Goal: Information Seeking & Learning: Learn about a topic

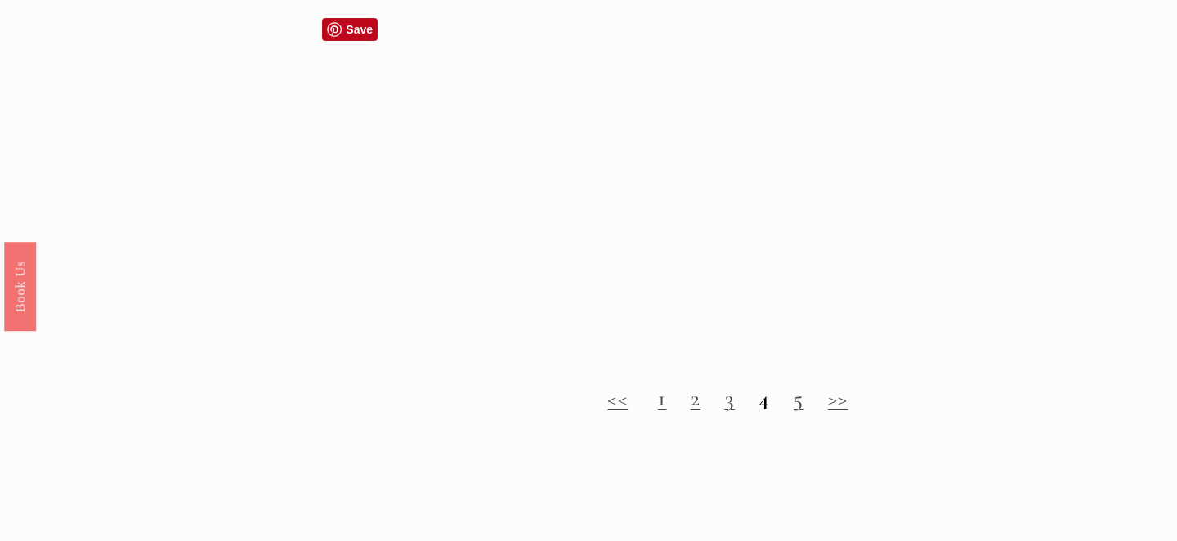
scroll to position [1900, 0]
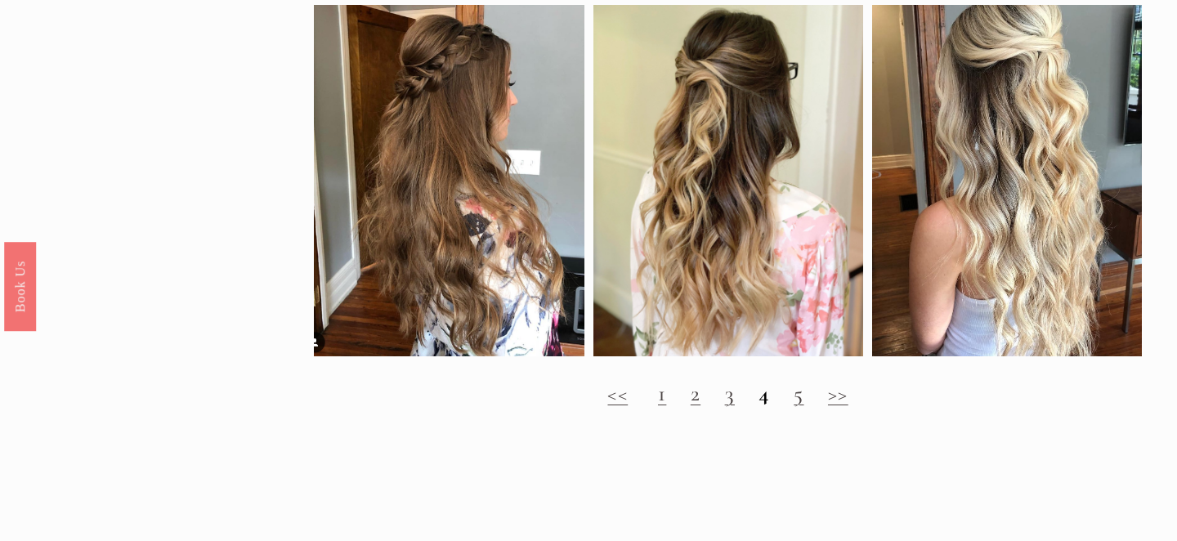
click at [663, 401] on link "1" at bounding box center [662, 393] width 8 height 27
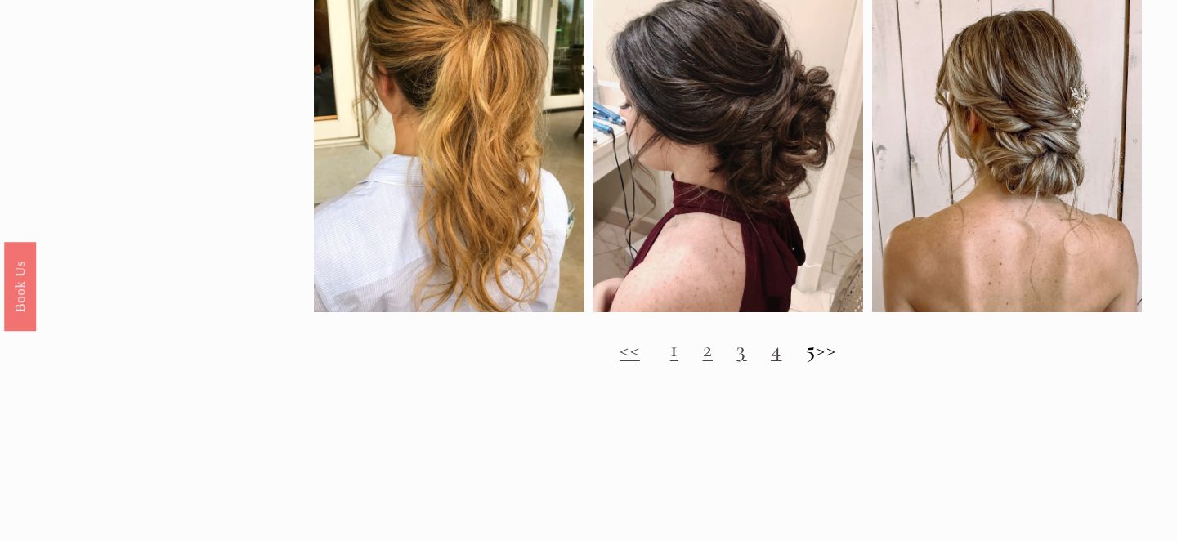
scroll to position [1294, 0]
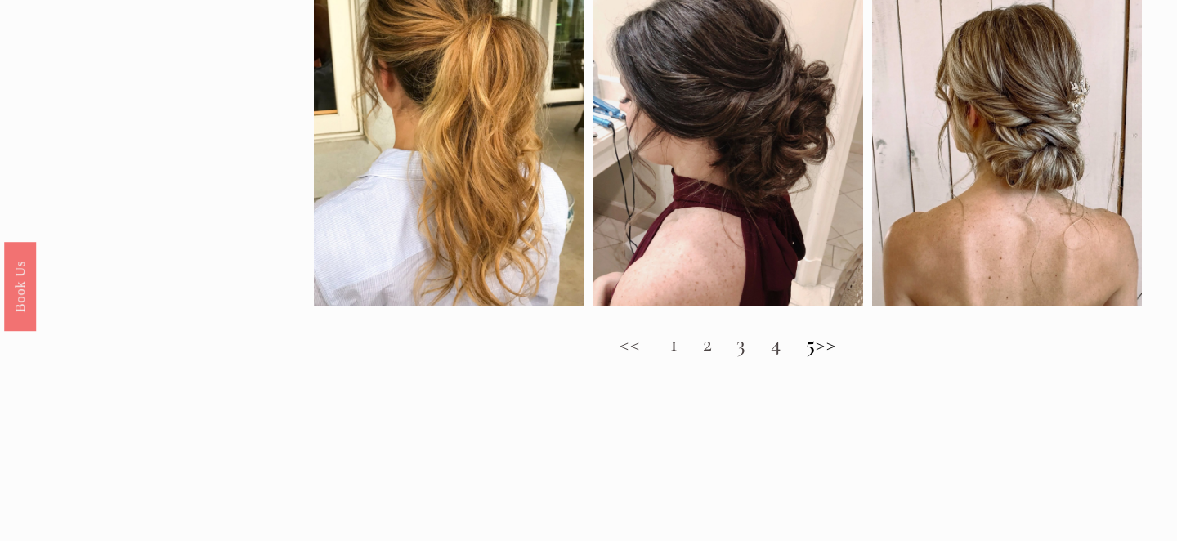
click at [840, 347] on h2 "<< 1 2 3 4 5 >>" at bounding box center [727, 344] width 827 height 26
click at [670, 350] on link "1" at bounding box center [674, 343] width 8 height 27
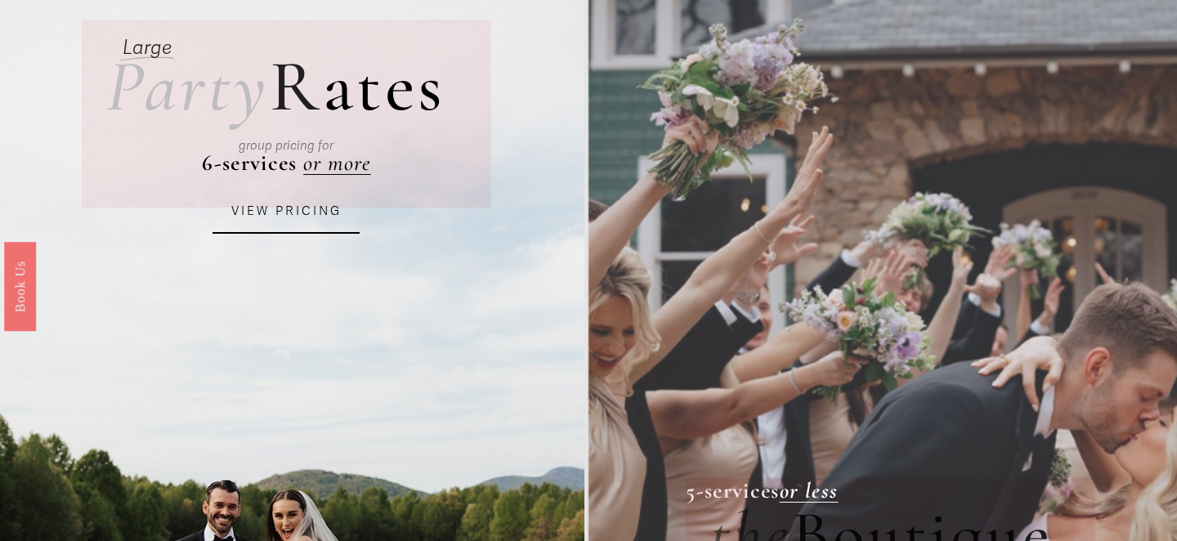
scroll to position [132, 0]
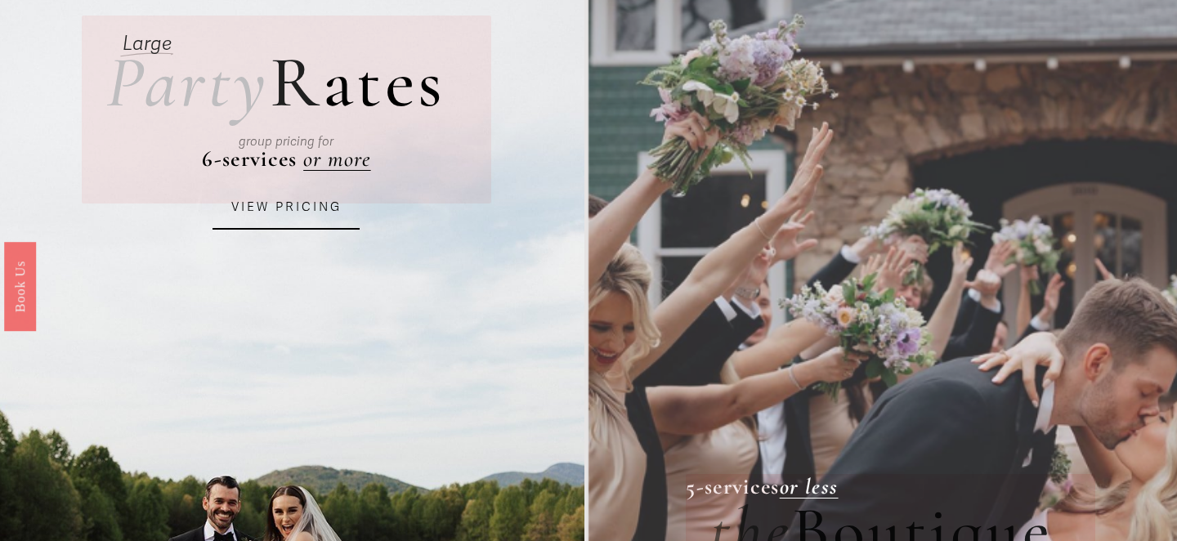
click at [323, 208] on link "VIEW PRICING" at bounding box center [286, 208] width 147 height 44
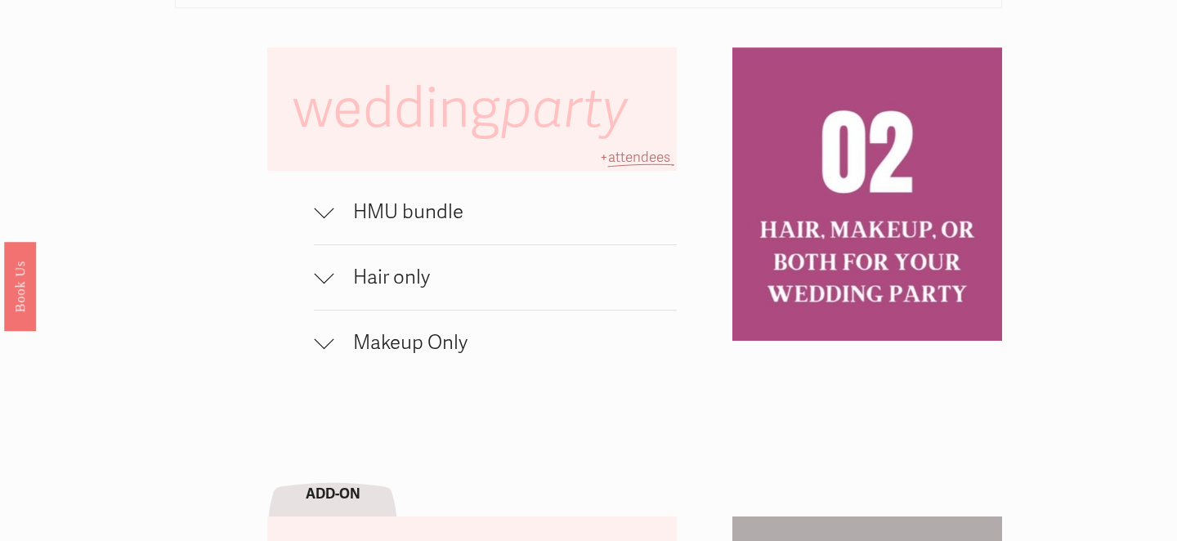
scroll to position [1051, 0]
click at [334, 209] on div at bounding box center [324, 211] width 20 height 20
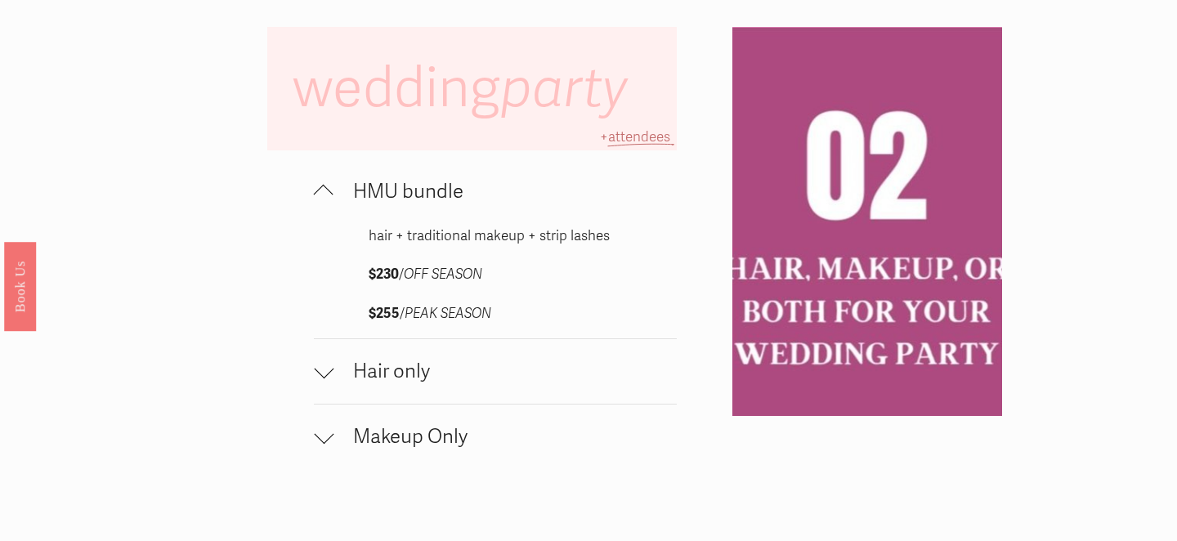
scroll to position [1081, 0]
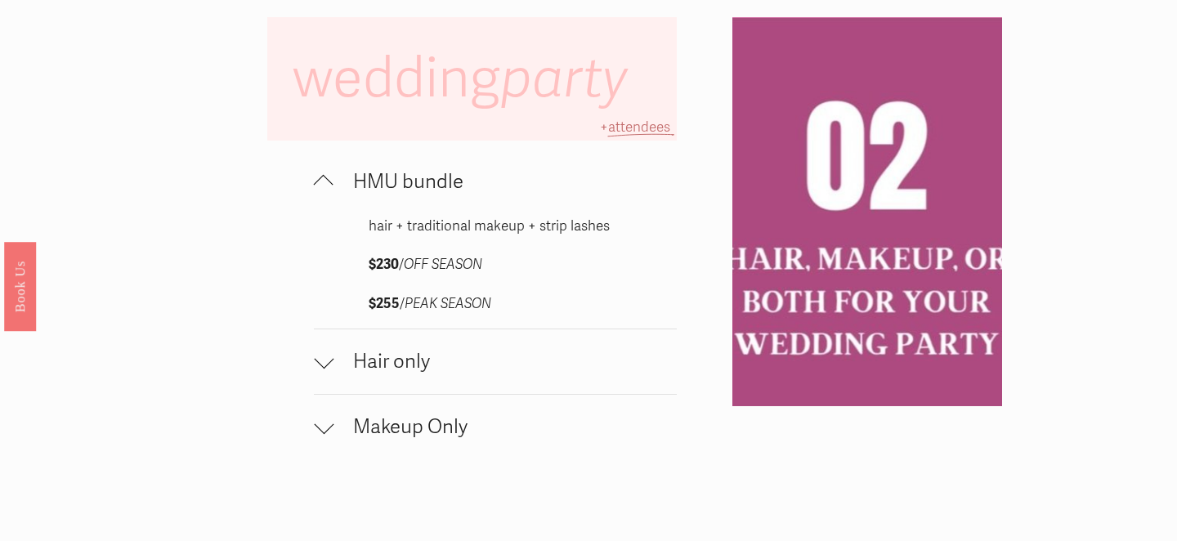
click at [328, 361] on div at bounding box center [324, 359] width 20 height 20
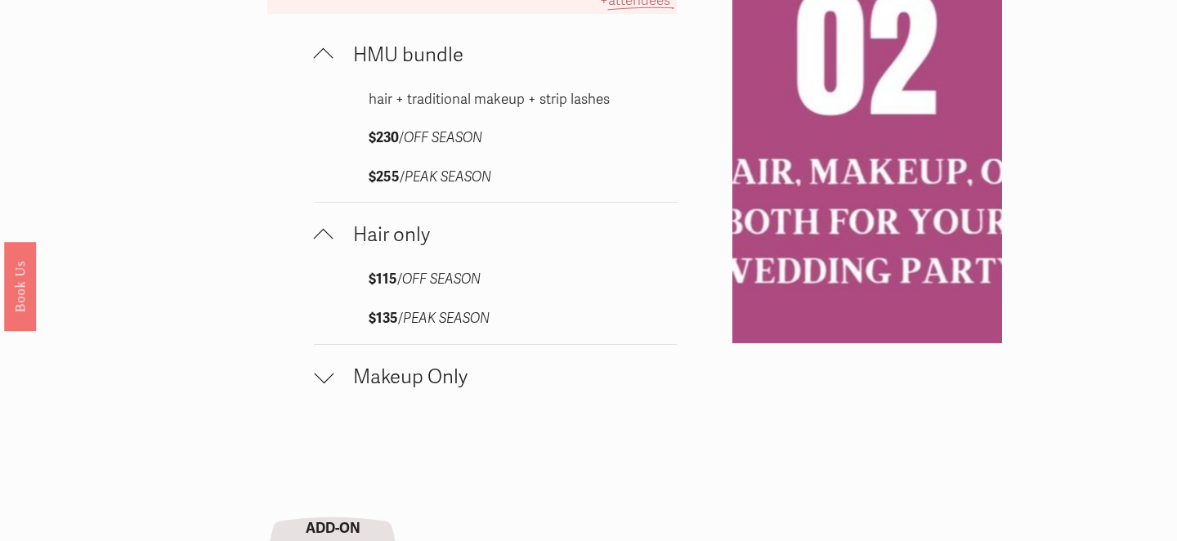
scroll to position [1207, 0]
click at [320, 379] on div at bounding box center [324, 375] width 20 height 20
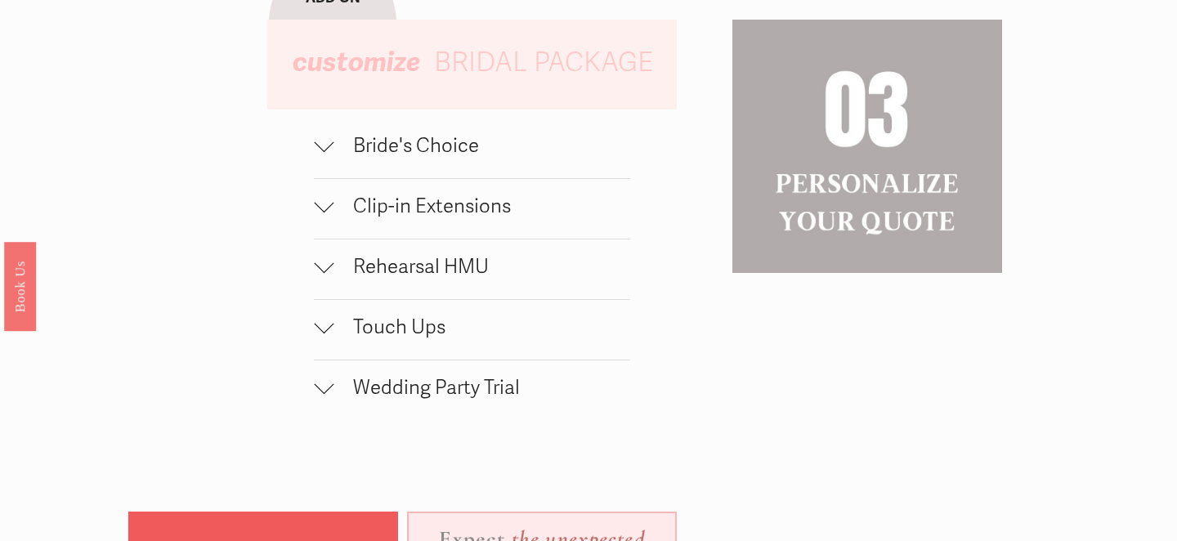
scroll to position [1867, 0]
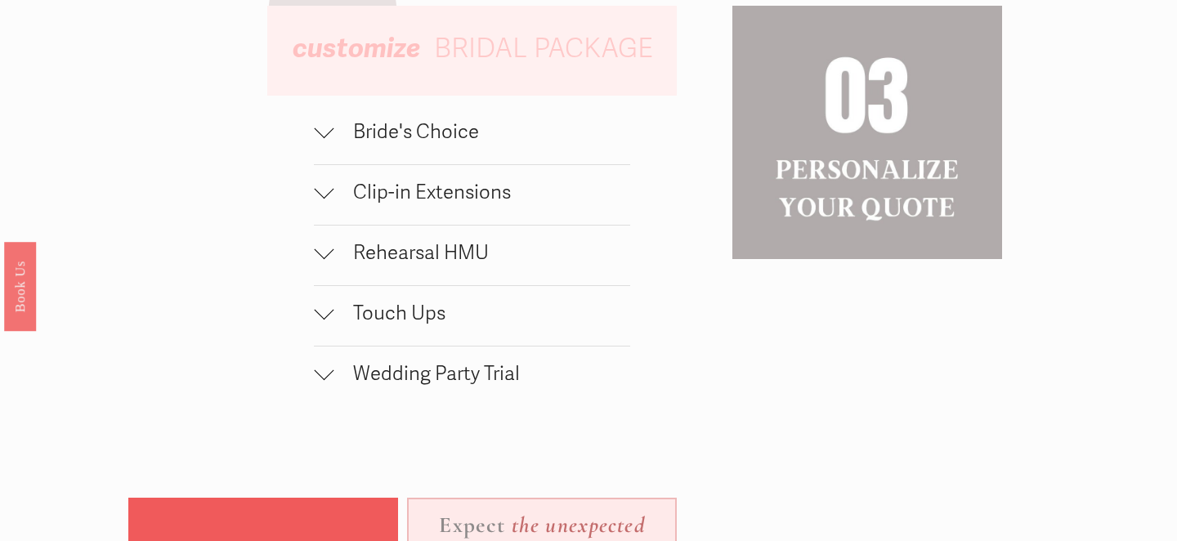
click at [335, 144] on span "Bride's Choice" at bounding box center [482, 132] width 297 height 24
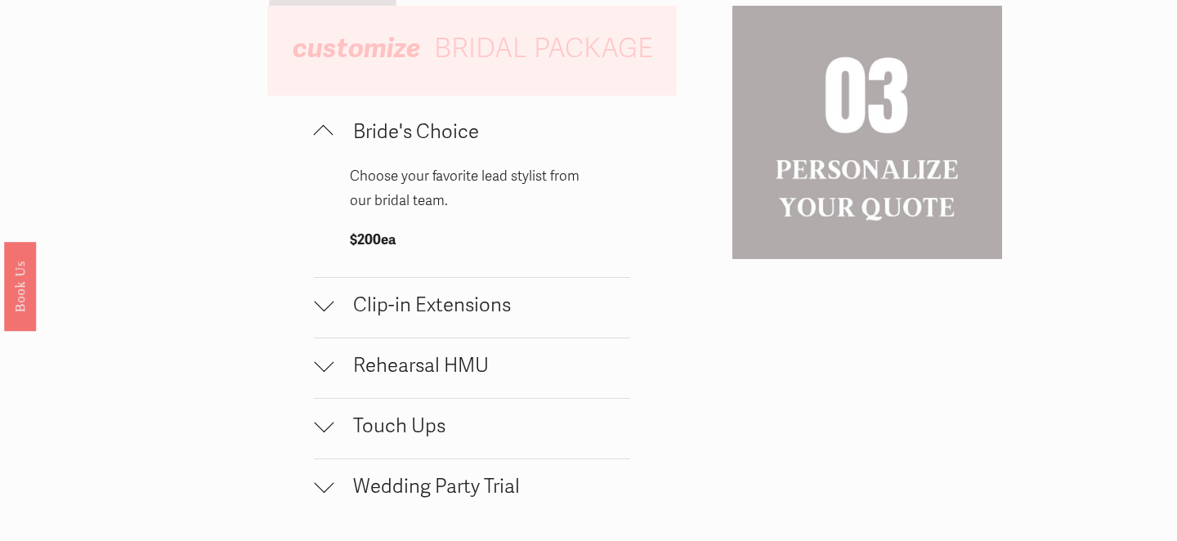
click at [335, 144] on span "Bride's Choice" at bounding box center [482, 132] width 297 height 24
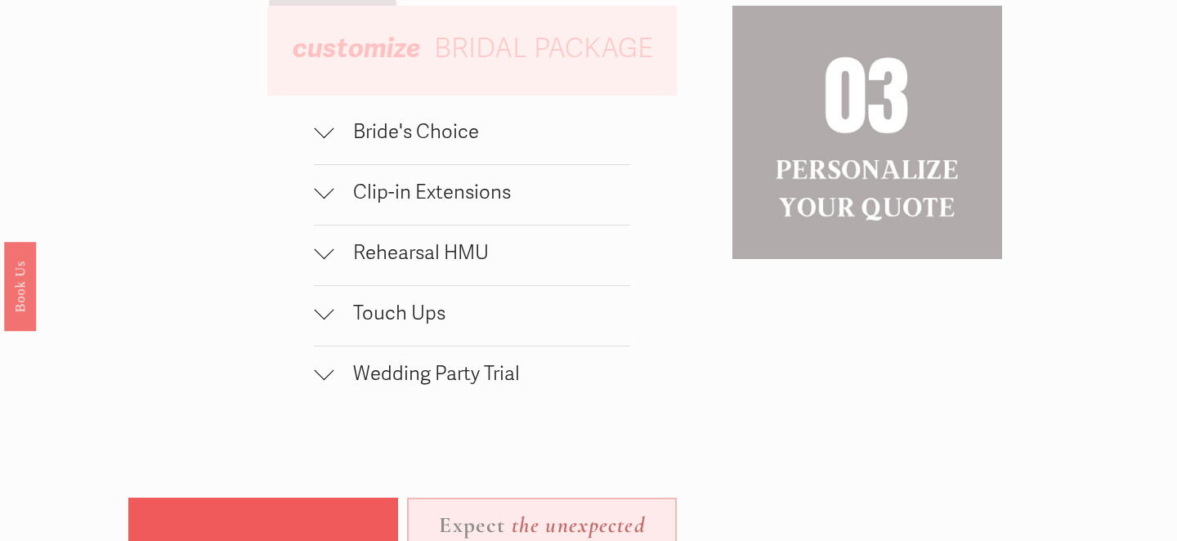
click at [325, 198] on div at bounding box center [324, 189] width 20 height 20
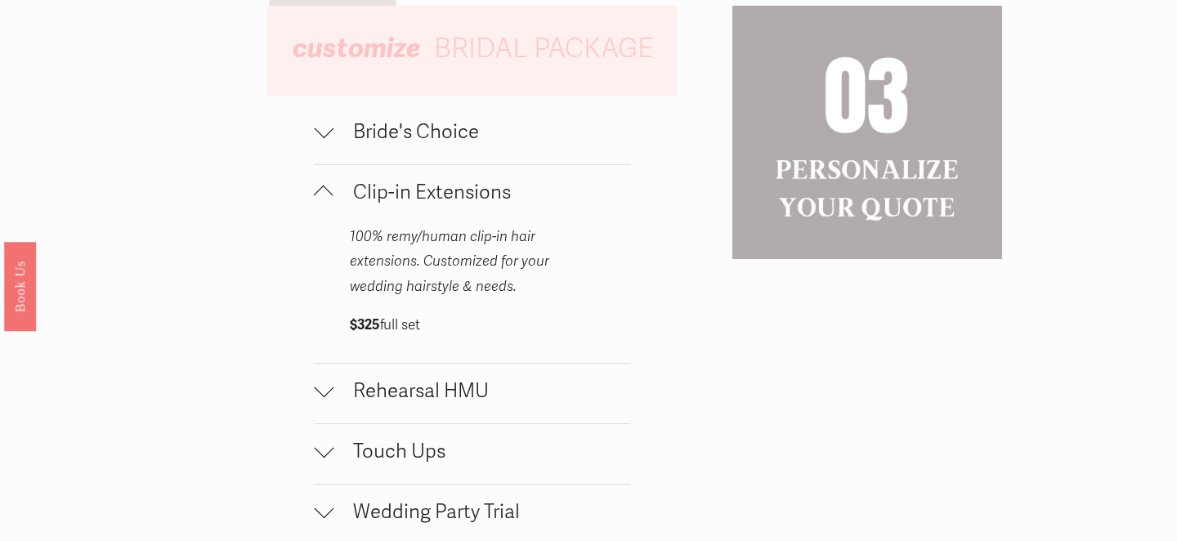
click at [325, 198] on div at bounding box center [324, 196] width 20 height 20
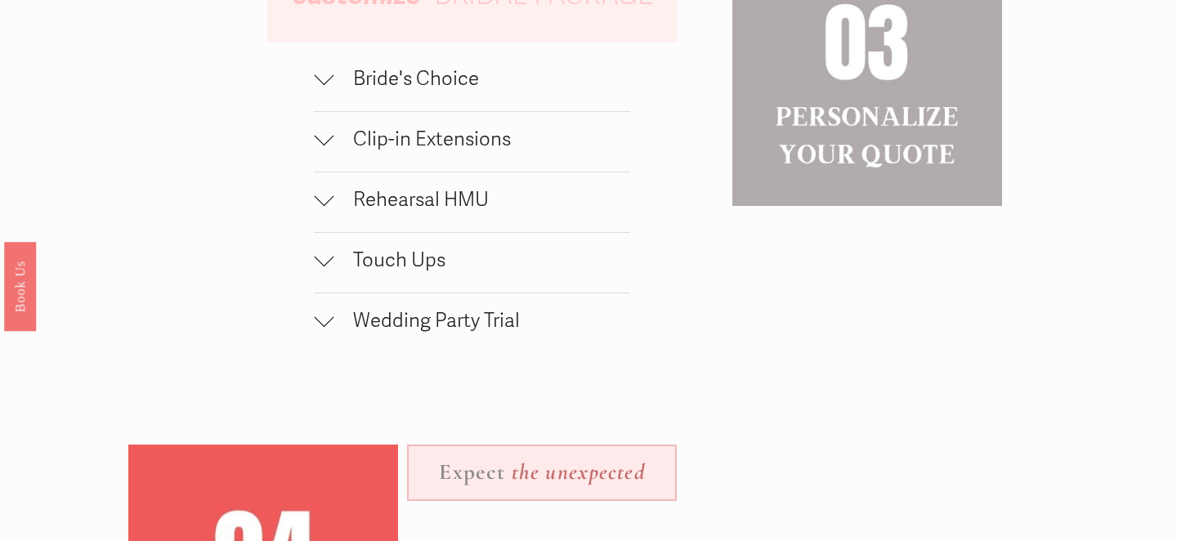
scroll to position [1919, 0]
click at [319, 148] on div at bounding box center [324, 141] width 20 height 20
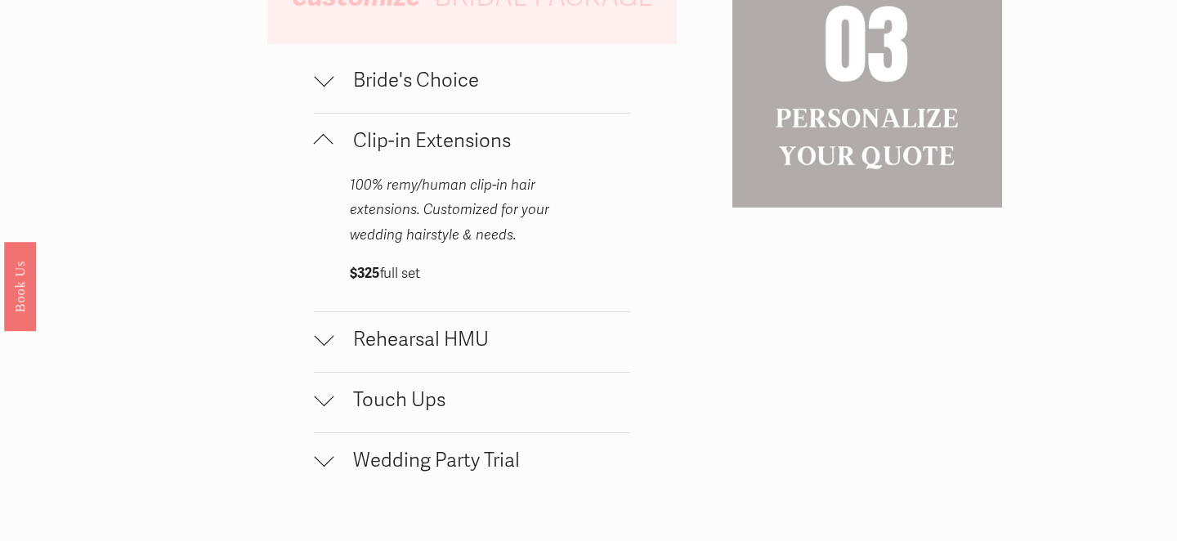
click at [319, 148] on div at bounding box center [324, 144] width 20 height 20
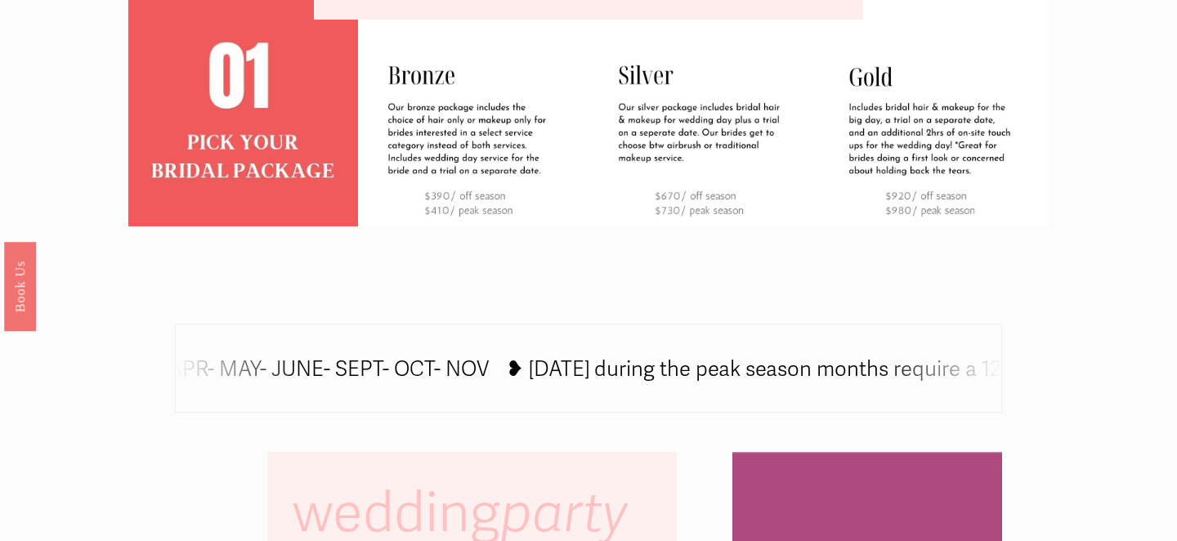
scroll to position [658, 0]
